Goal: Task Accomplishment & Management: Complete application form

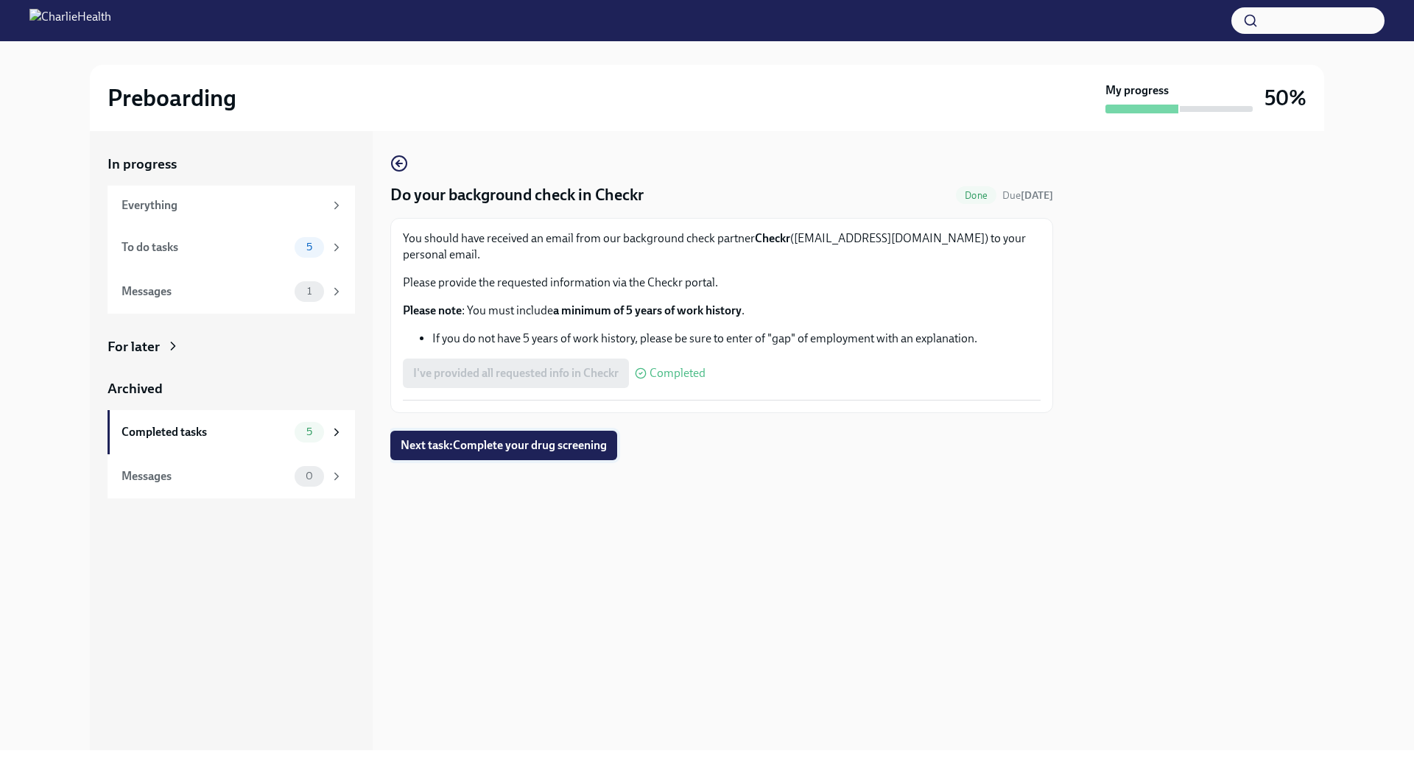
click at [528, 438] on span "Next task : Complete your drug screening" at bounding box center [504, 445] width 206 height 15
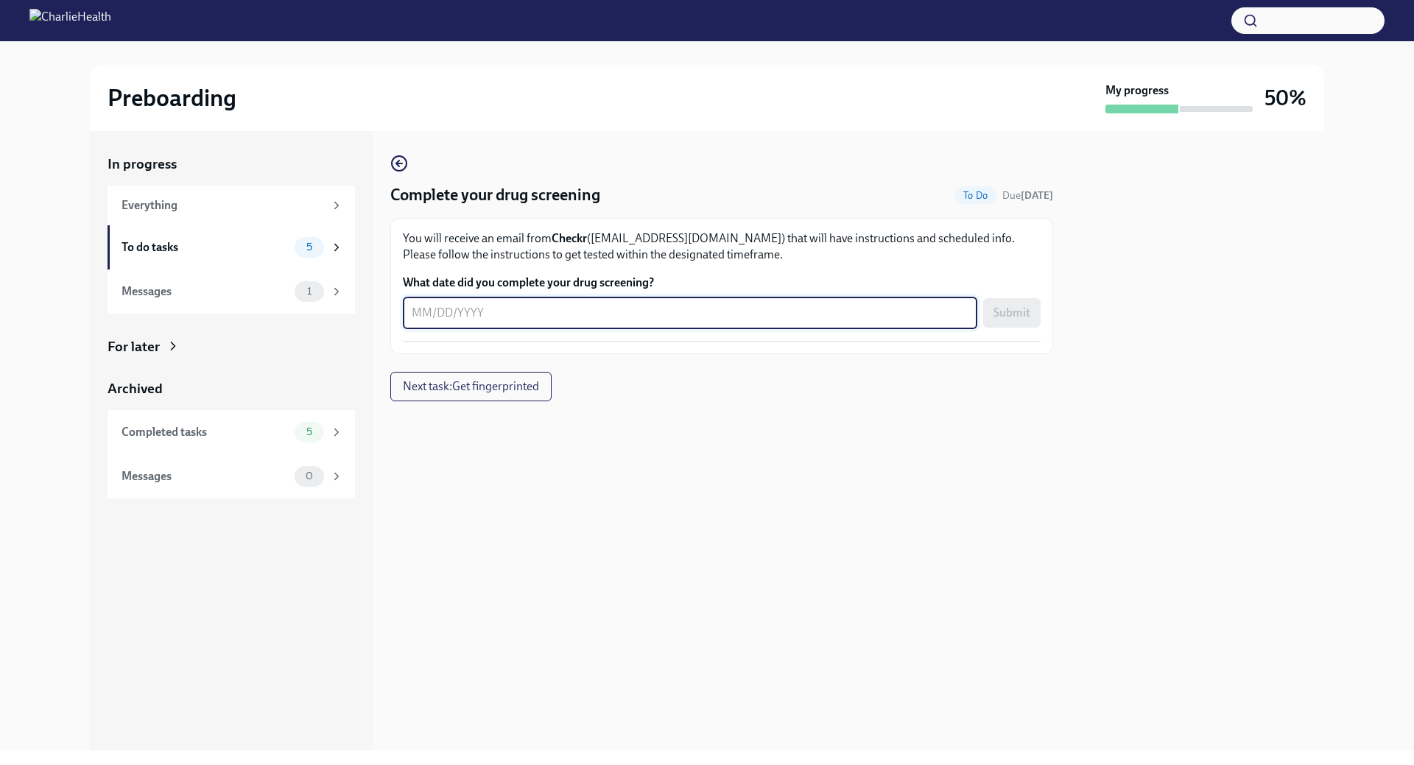
click at [488, 315] on textarea "What date did you complete your drug screening?" at bounding box center [690, 313] width 557 height 18
type textarea "09232025"
click at [1026, 315] on span "Submit" at bounding box center [1012, 313] width 37 height 15
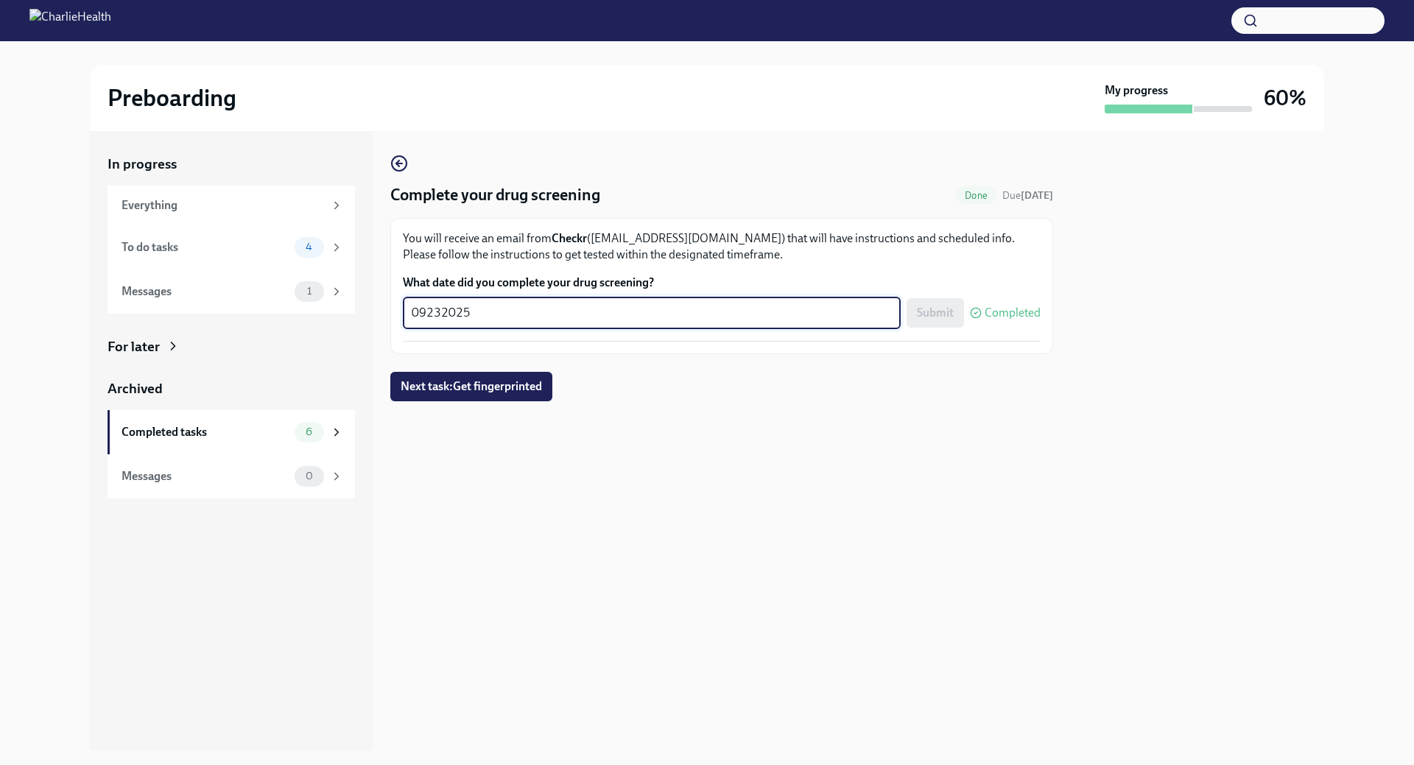
click at [428, 312] on textarea "09232025" at bounding box center [652, 313] width 480 height 18
click at [446, 312] on textarea "09/232025" at bounding box center [652, 313] width 480 height 18
type textarea "[DATE]"
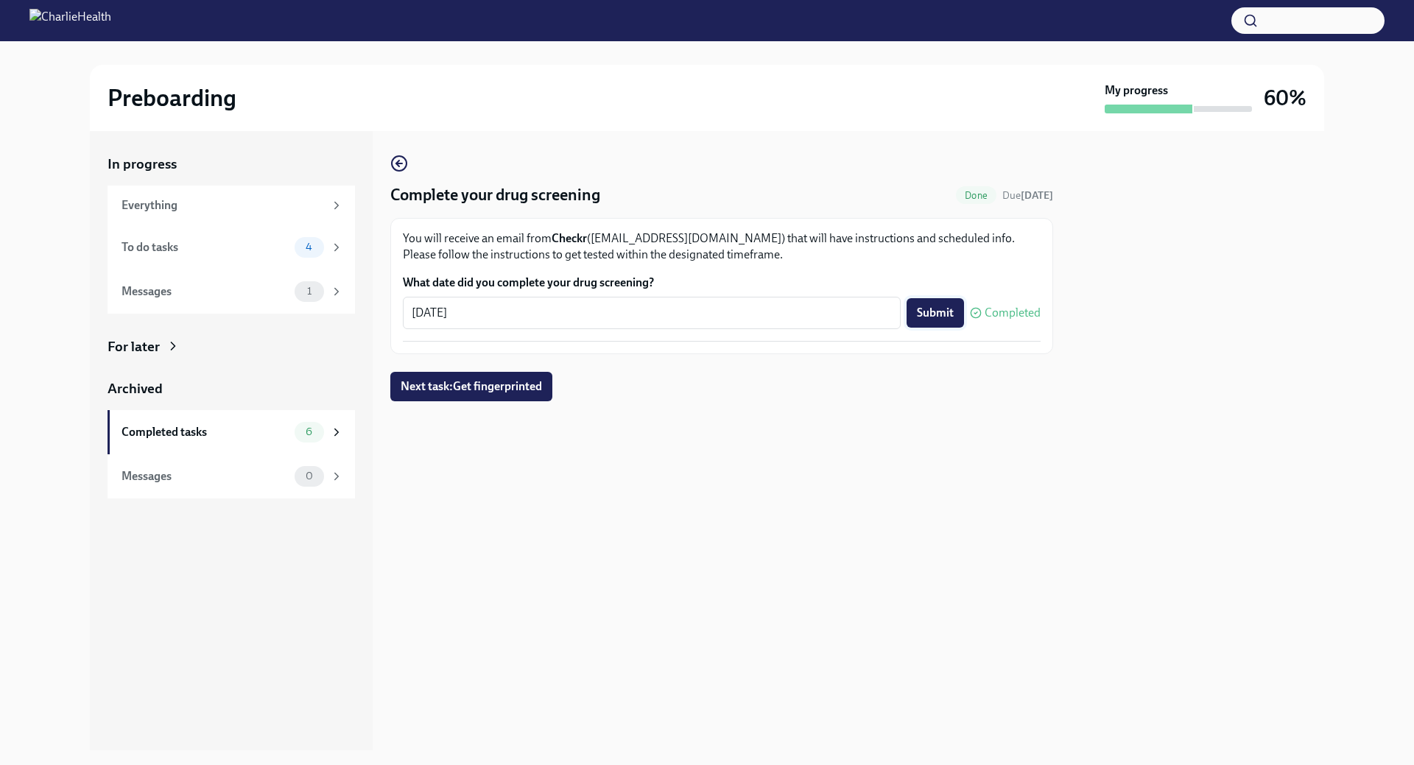
click at [930, 316] on span "Submit" at bounding box center [935, 313] width 37 height 15
click at [490, 390] on span "Next task : Get fingerprinted" at bounding box center [471, 386] width 141 height 15
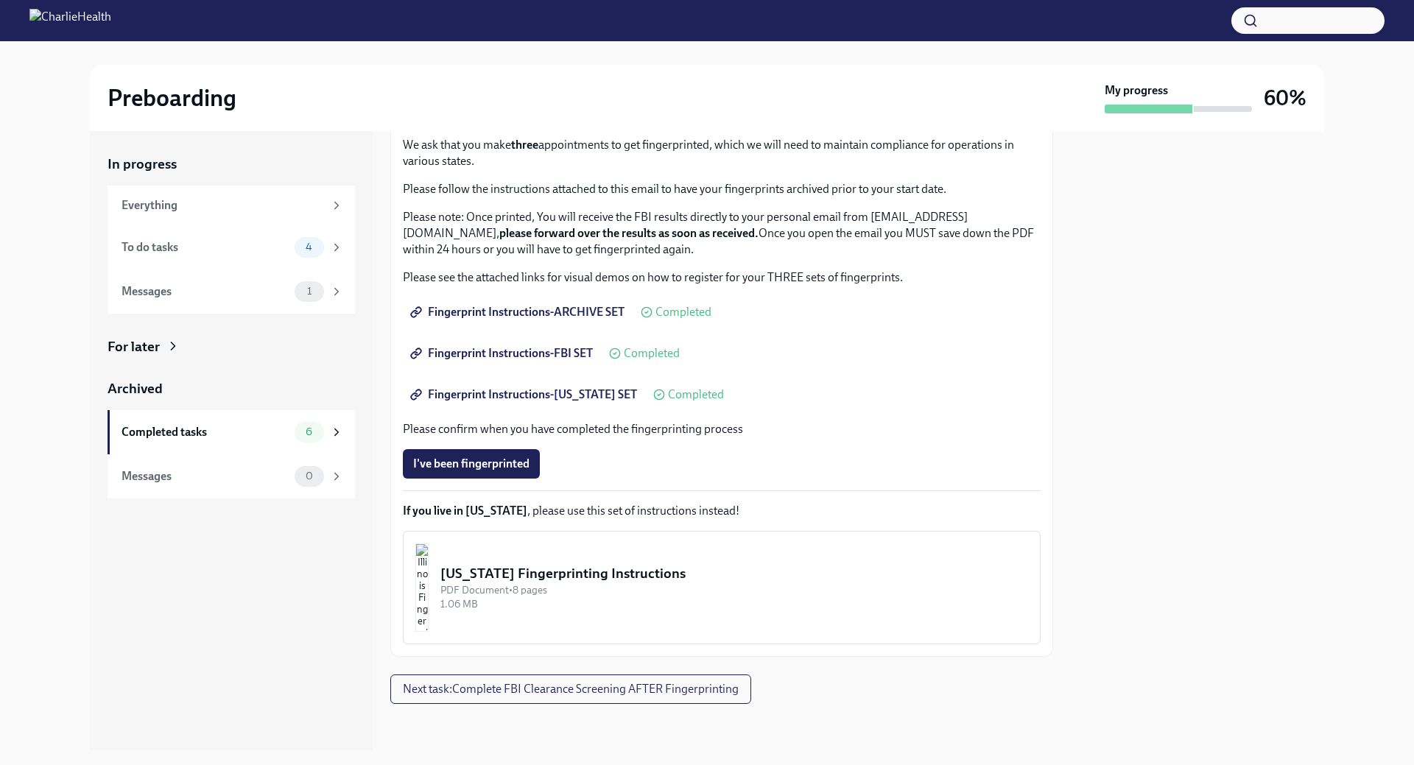
scroll to position [94, 0]
click at [502, 460] on span "I've been fingerprinted" at bounding box center [471, 463] width 116 height 15
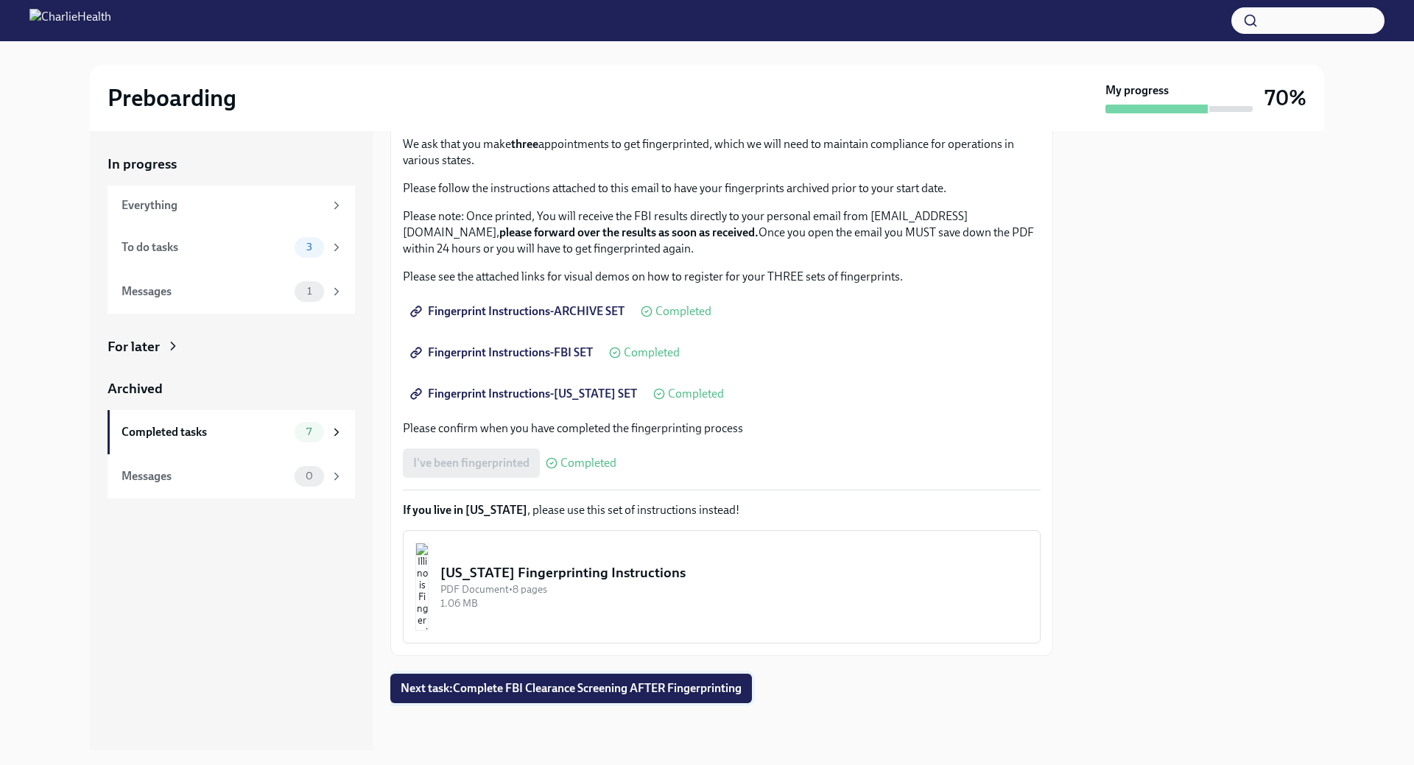
click at [634, 680] on button "Next task : Complete FBI Clearance Screening AFTER Fingerprinting" at bounding box center [571, 688] width 362 height 29
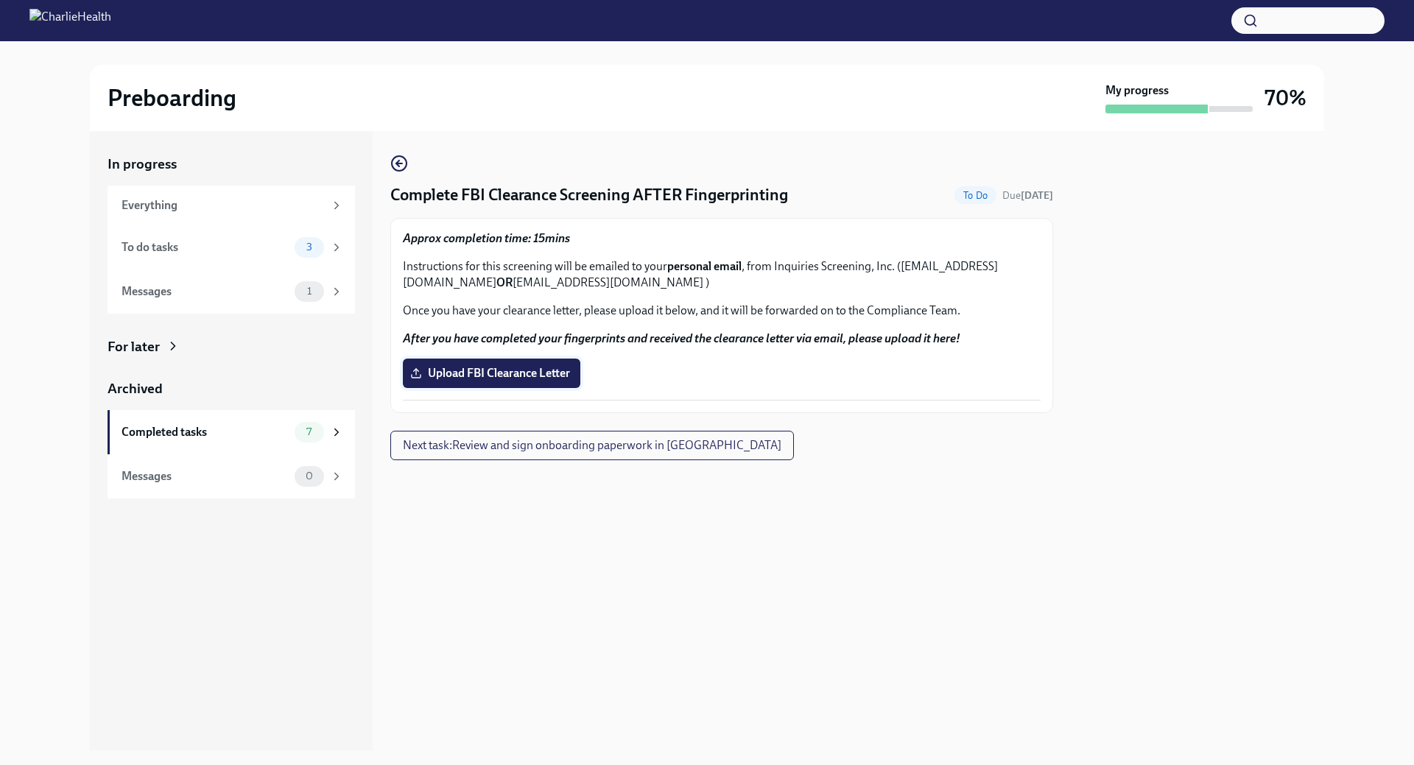
click at [502, 374] on span "Upload FBI Clearance Letter" at bounding box center [491, 373] width 157 height 15
click at [0, 0] on input "Upload FBI Clearance Letter" at bounding box center [0, 0] width 0 height 0
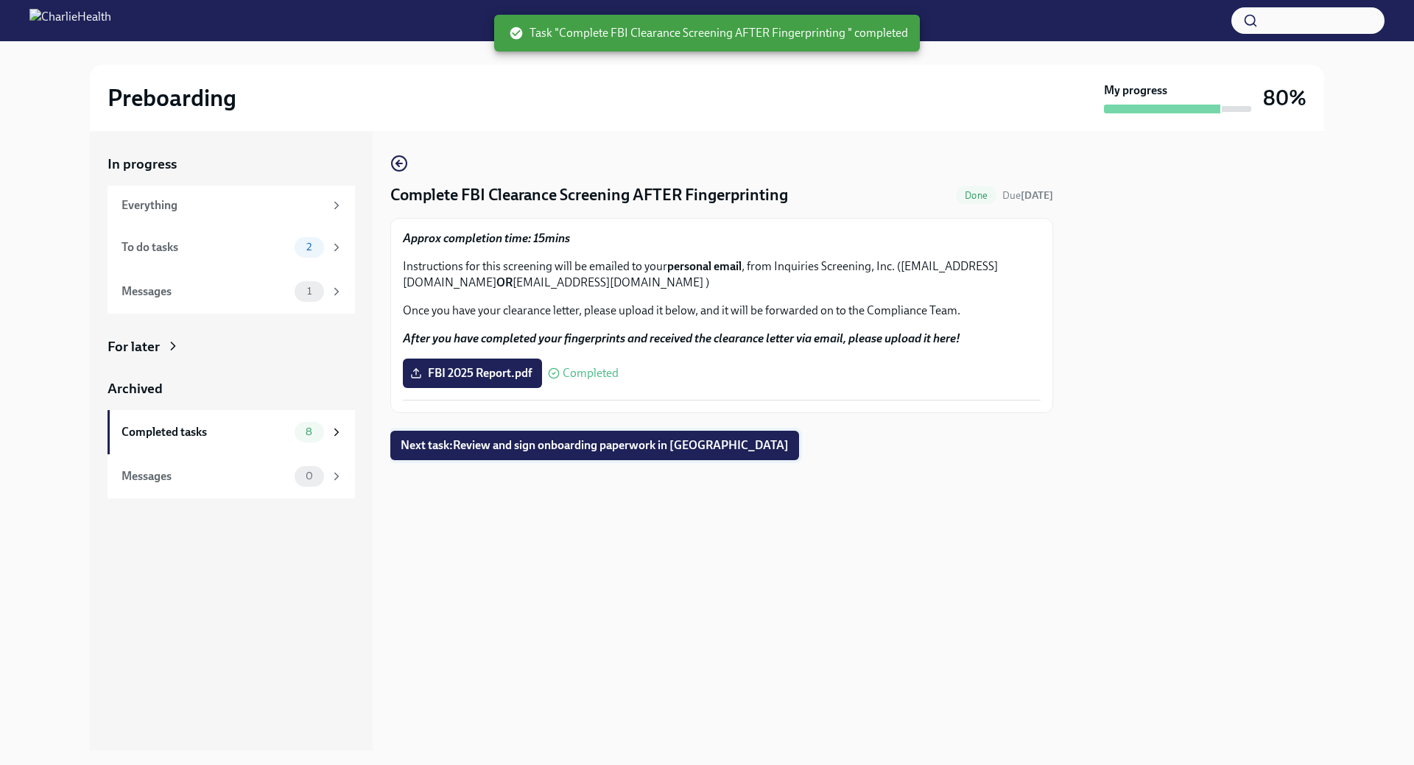
click at [622, 433] on button "Next task : Review and sign onboarding paperwork in [GEOGRAPHIC_DATA]" at bounding box center [594, 445] width 409 height 29
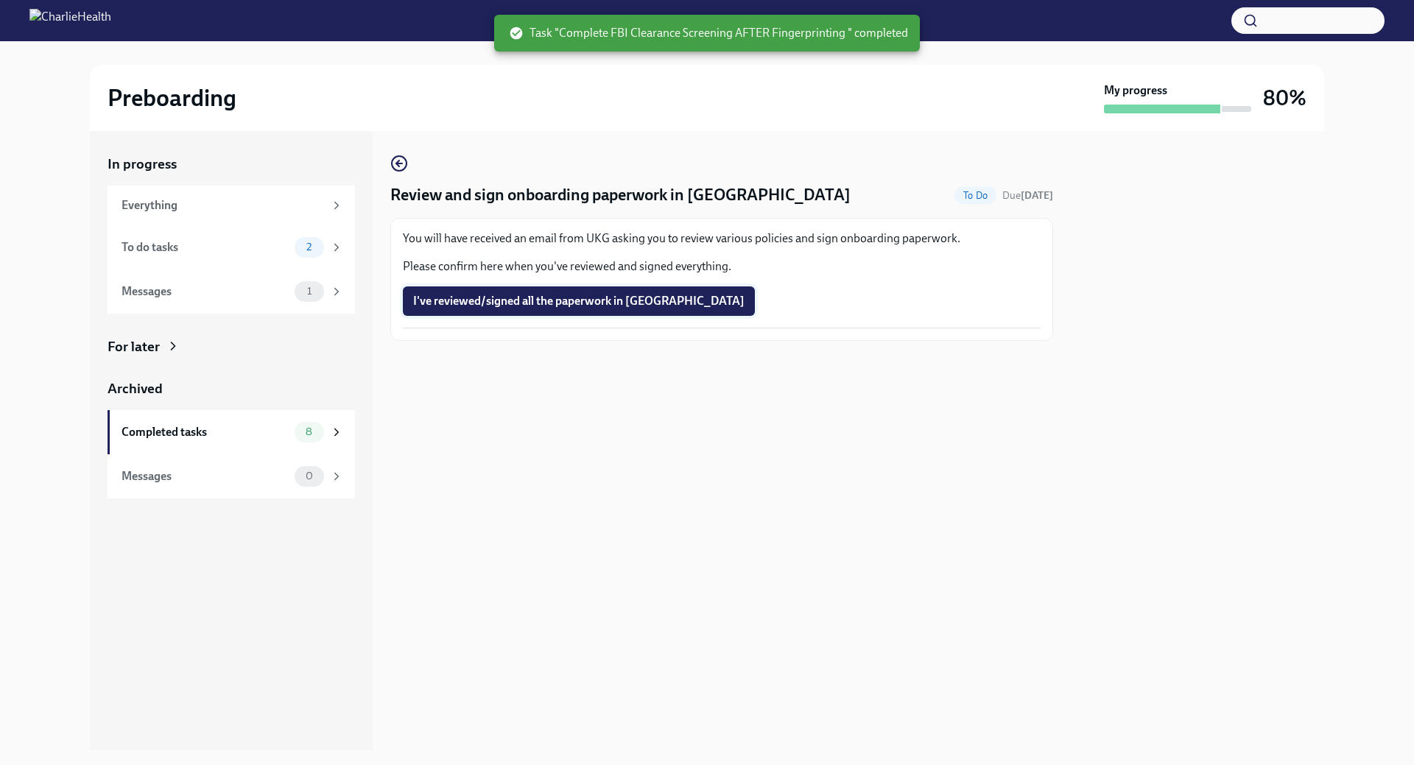
click at [558, 301] on span "I've reviewed/signed all the paperwork in [GEOGRAPHIC_DATA]" at bounding box center [578, 301] width 331 height 15
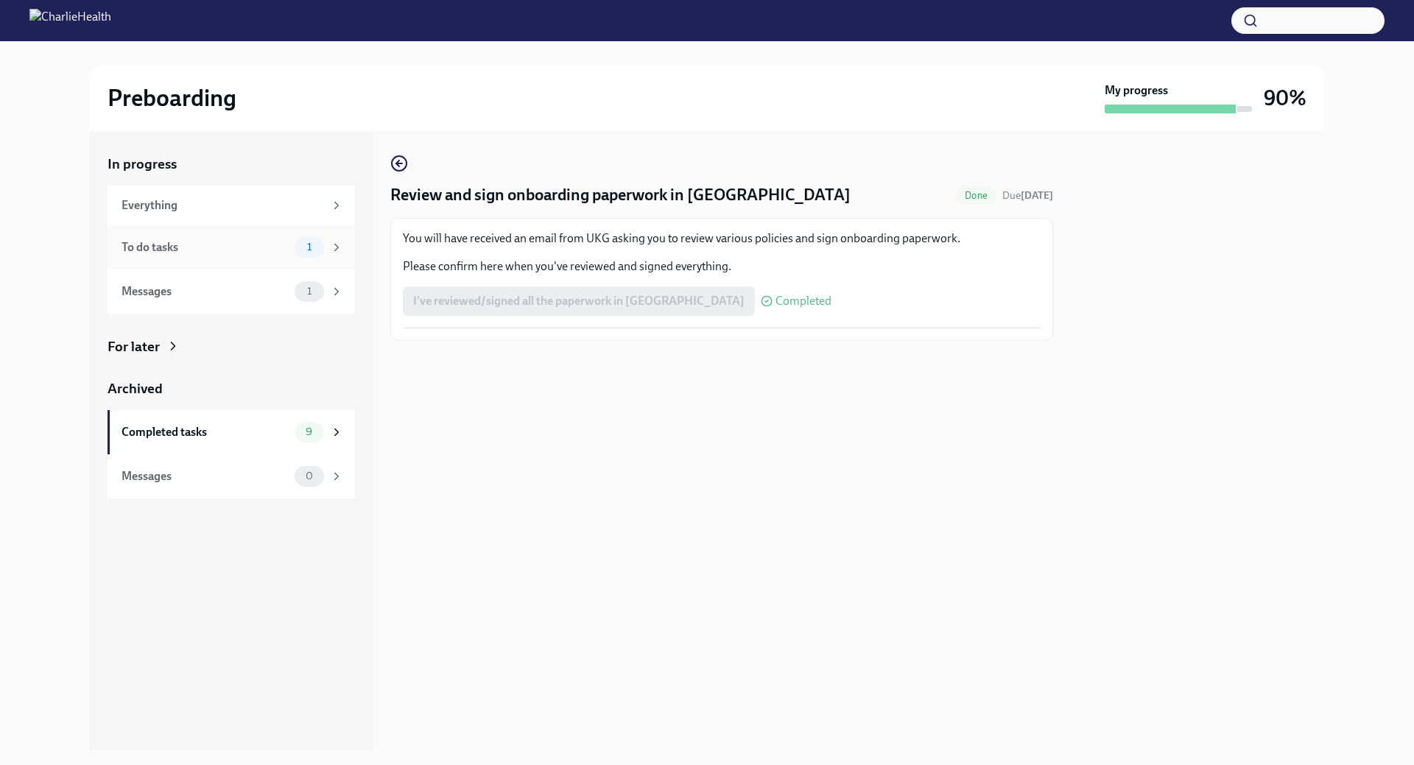
click at [265, 248] on div "To do tasks" at bounding box center [205, 247] width 167 height 16
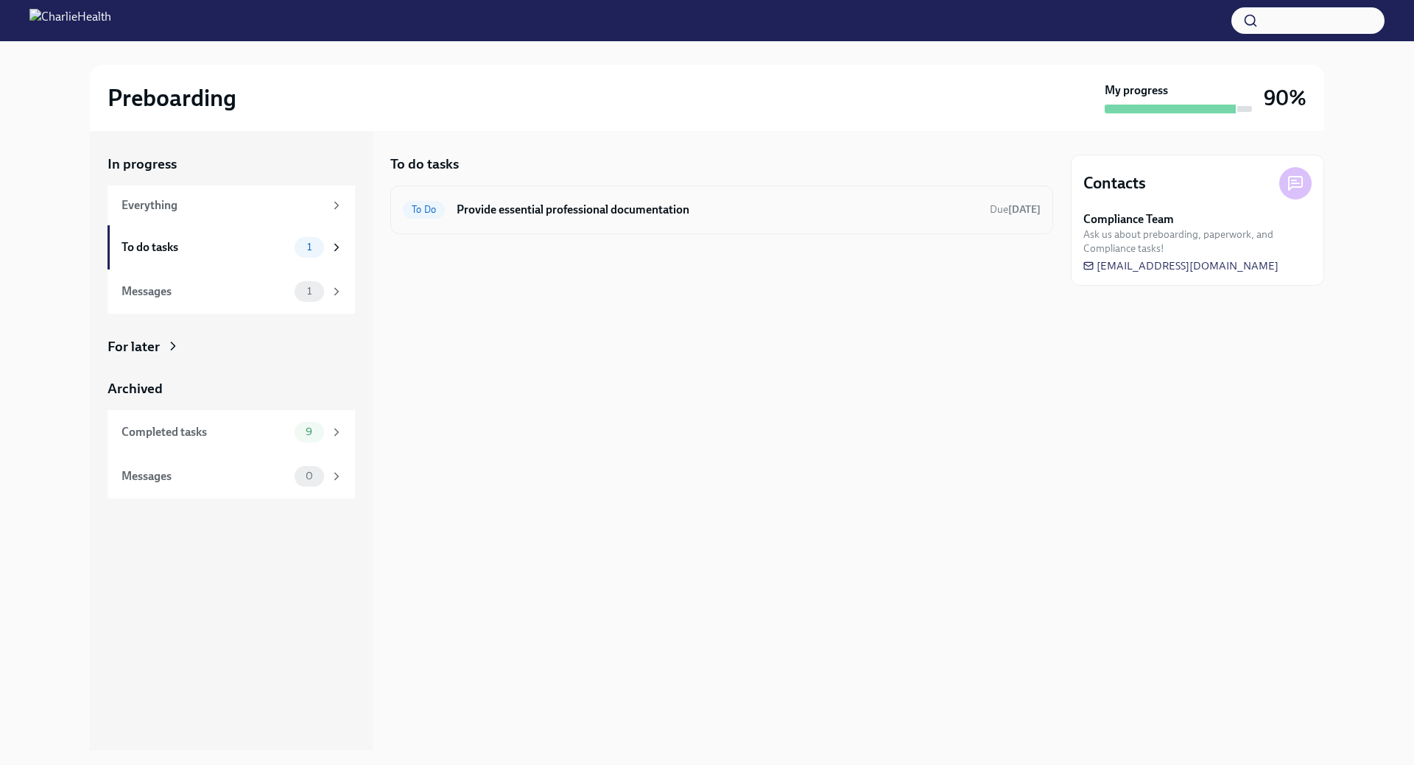
click at [532, 212] on h6 "Provide essential professional documentation" at bounding box center [718, 210] width 522 height 16
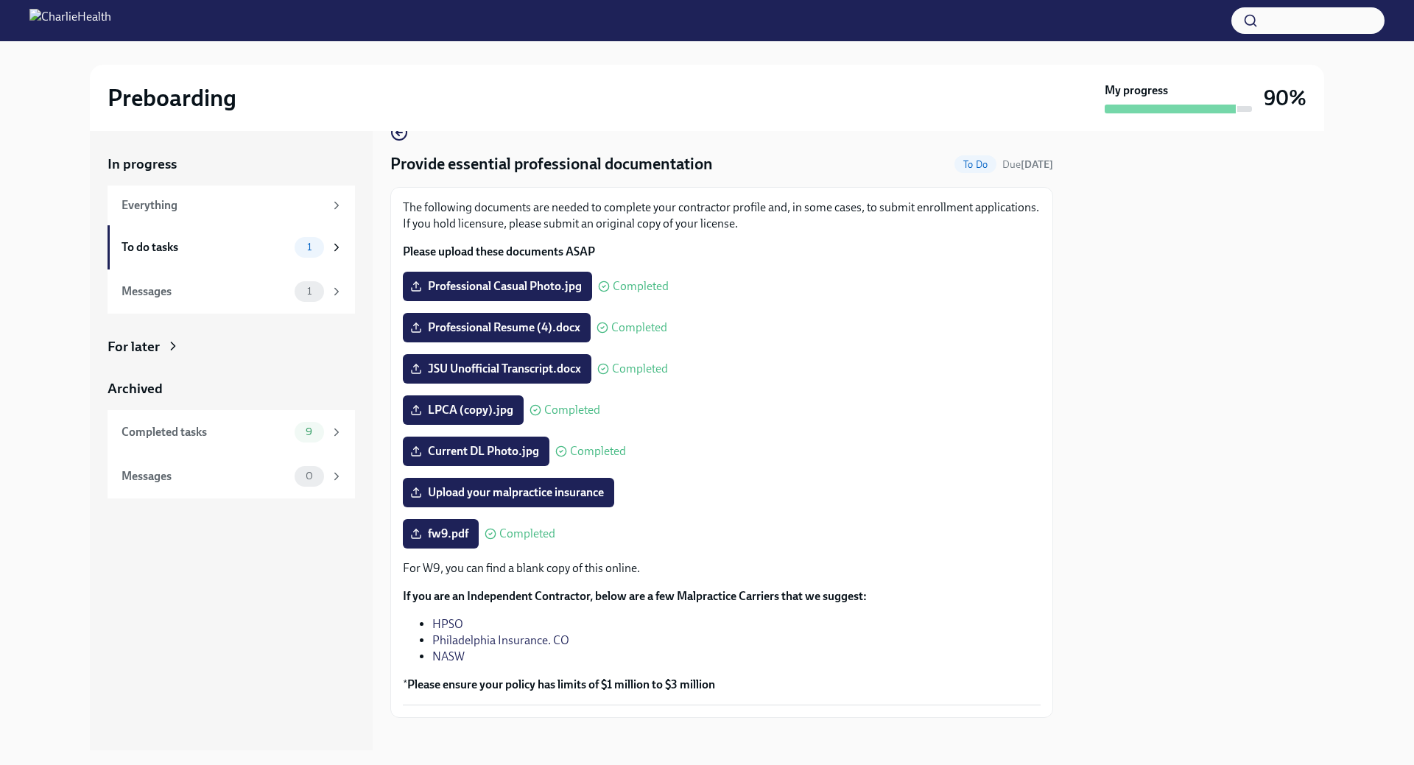
scroll to position [46, 0]
